Goal: Task Accomplishment & Management: Use online tool/utility

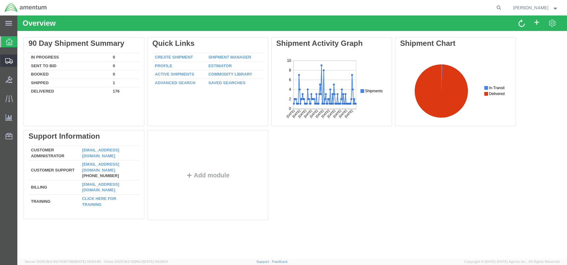
click at [9, 59] on icon at bounding box center [8, 61] width 7 height 6
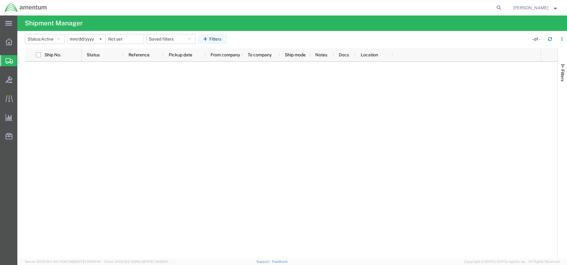
click at [0, 0] on span "Shipment Manager" at bounding box center [0, 0] width 0 height 0
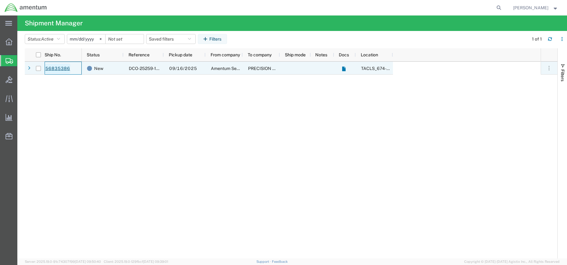
click at [53, 69] on link "56835386" at bounding box center [57, 69] width 25 height 10
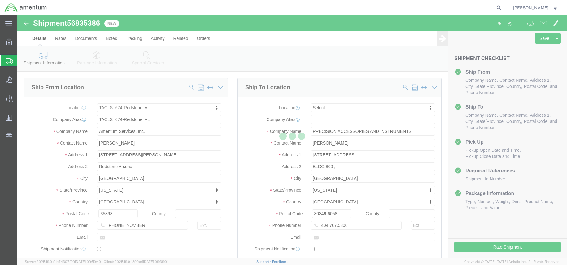
select select "42736"
select select
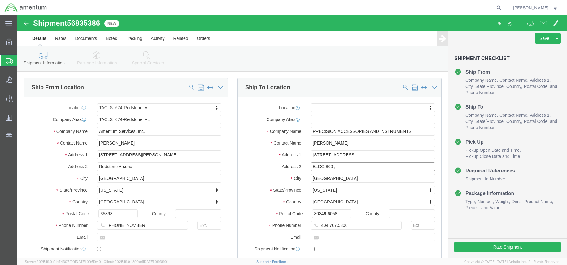
click input "BLDG 800 ,"
type input "BLDG 800"
click input "404.767.5800"
click input "404.767-5800"
type input "404-767-5800"
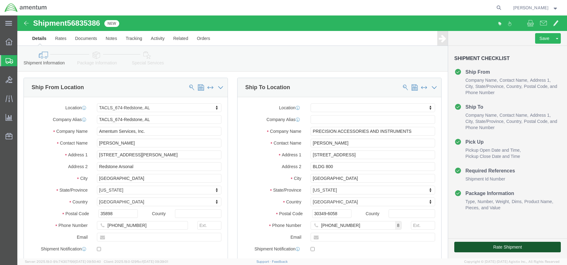
click button "Rate Shipment"
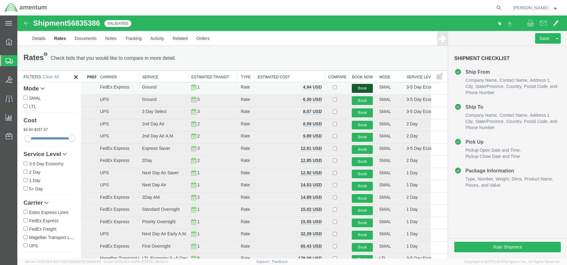
click at [362, 89] on button "Book" at bounding box center [362, 88] width 21 height 9
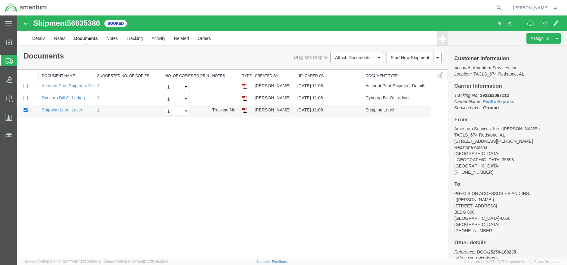
click at [244, 110] on img at bounding box center [244, 110] width 5 height 5
click at [7, 58] on svg-icon at bounding box center [9, 61] width 7 height 6
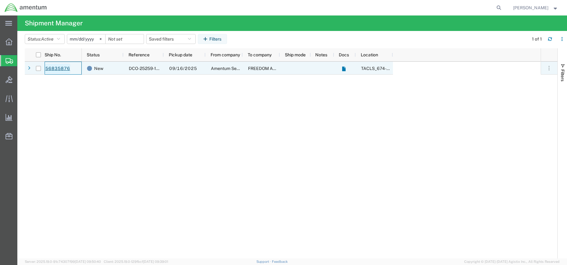
click at [51, 67] on link "56835876" at bounding box center [57, 69] width 25 height 10
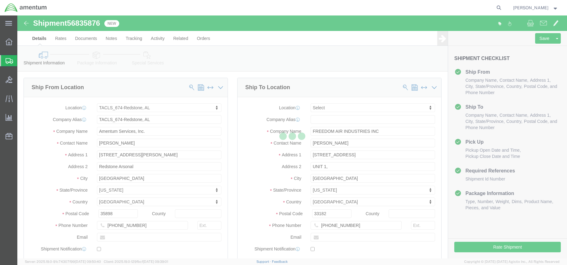
select select "42736"
select select
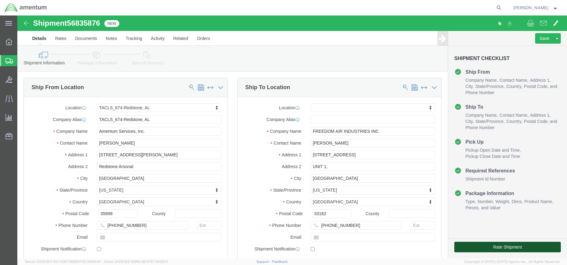
click button "Rate Shipment"
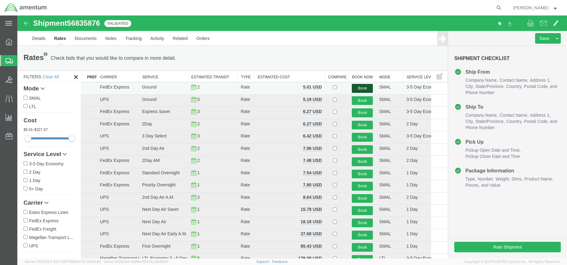
click at [355, 89] on button "Book" at bounding box center [362, 88] width 21 height 9
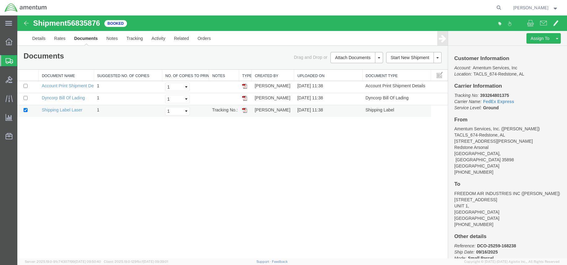
click at [244, 111] on img at bounding box center [244, 110] width 5 height 5
